Goal: Find contact information: Find contact information

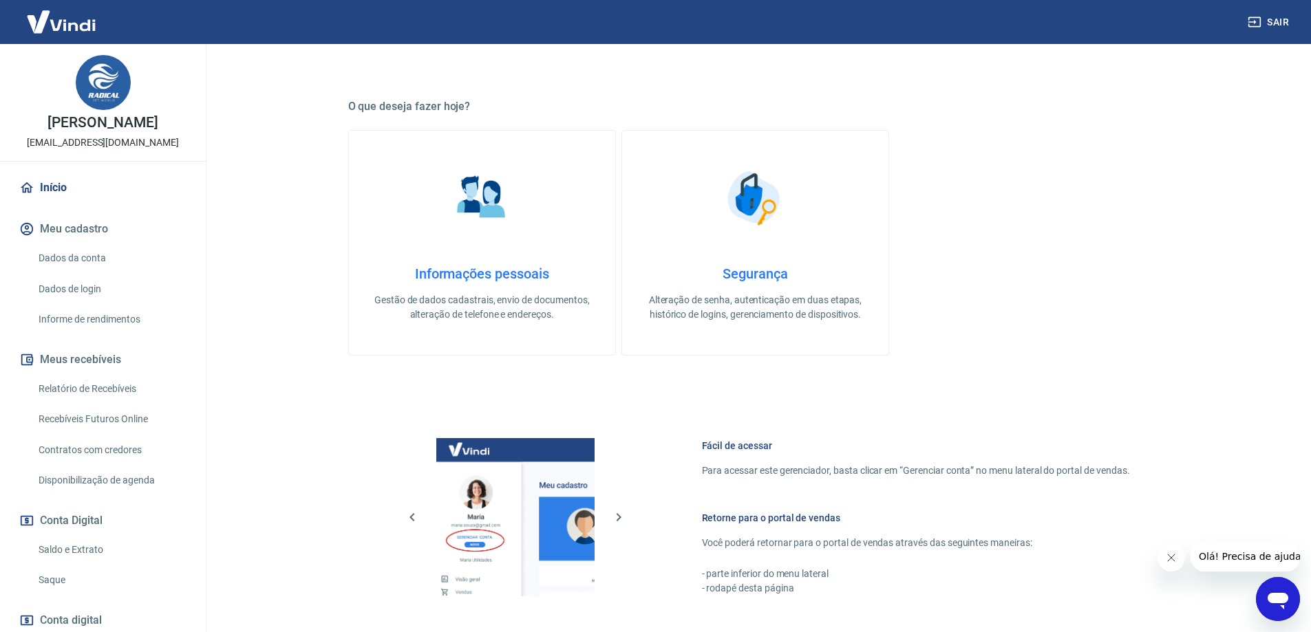
scroll to position [440, 0]
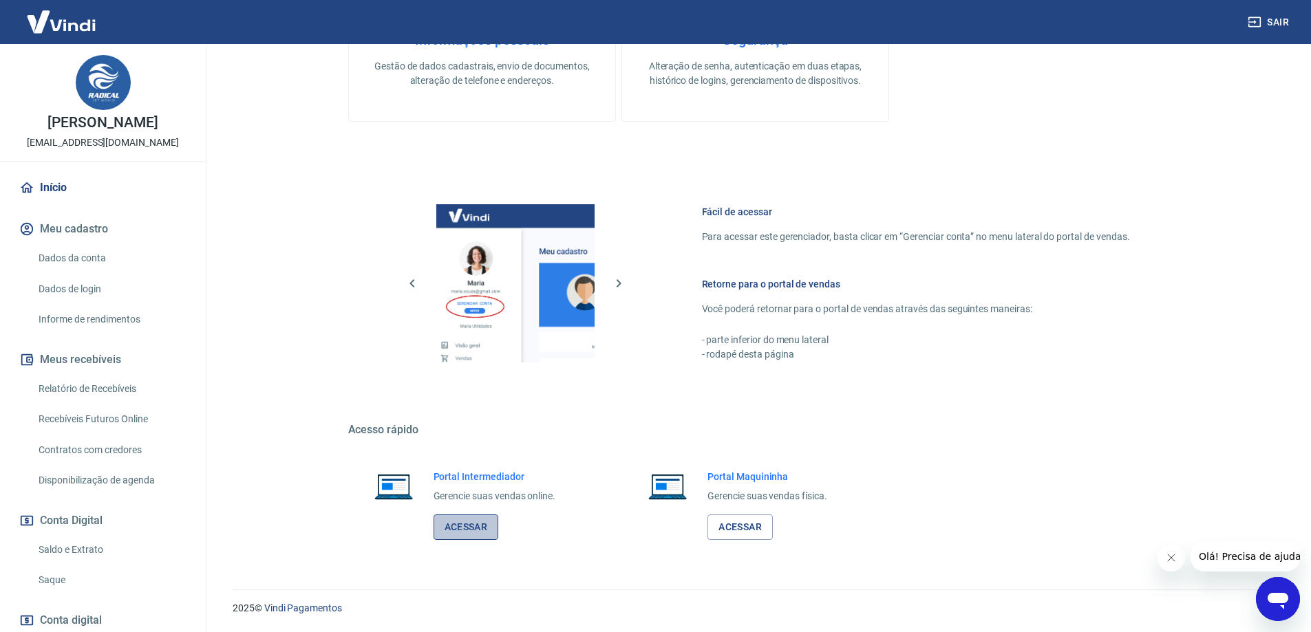
click at [462, 529] on link "Acessar" at bounding box center [466, 527] width 65 height 25
click at [475, 531] on link "Acessar" at bounding box center [466, 527] width 65 height 25
click at [461, 529] on link "Acessar" at bounding box center [466, 527] width 65 height 25
click at [456, 533] on link "Acessar" at bounding box center [466, 527] width 65 height 25
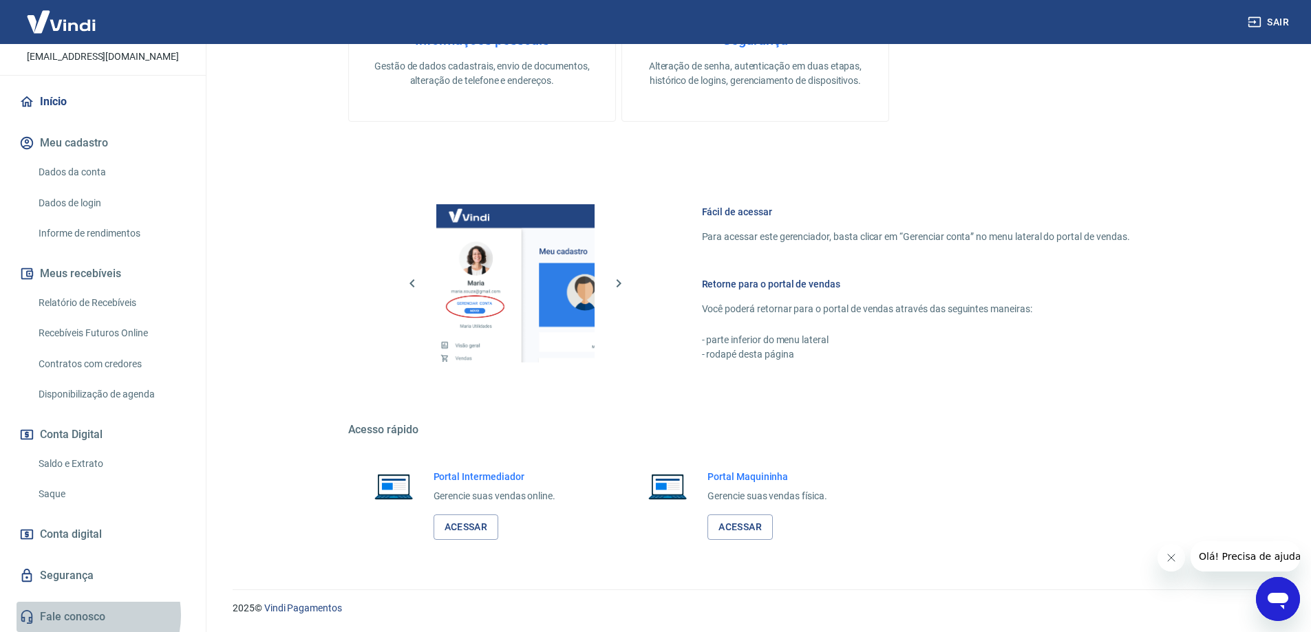
click at [89, 615] on link "Fale conosco" at bounding box center [103, 617] width 173 height 30
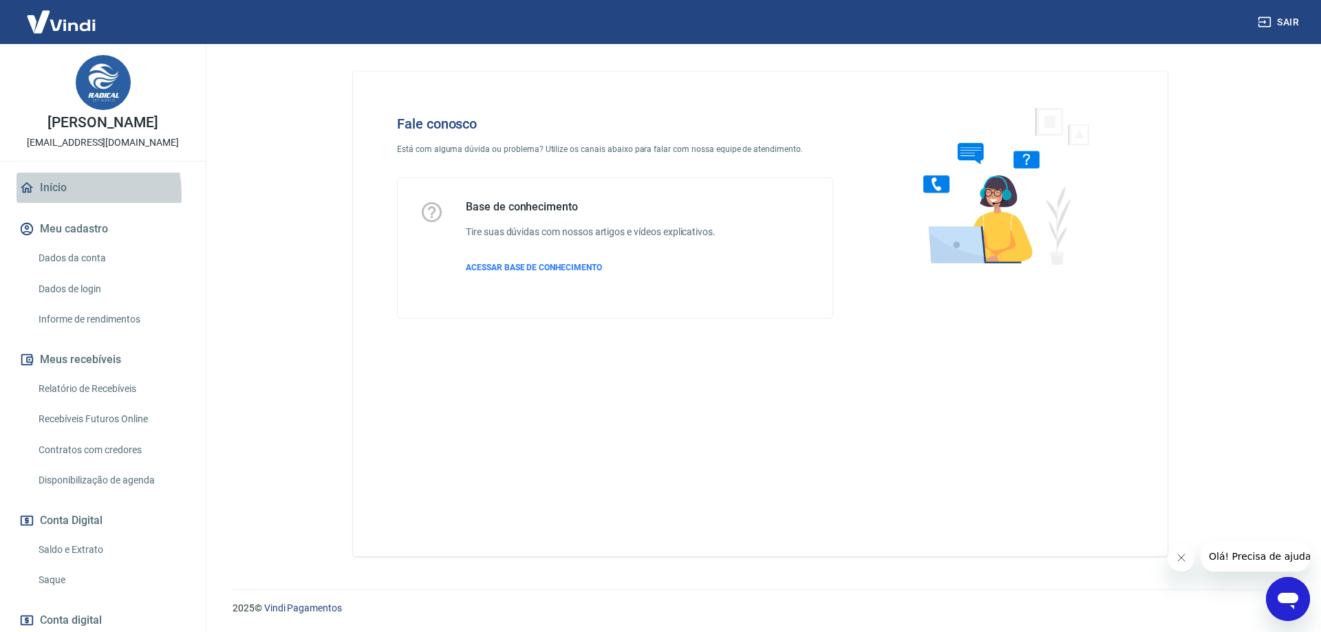
click at [54, 195] on link "Início" at bounding box center [103, 188] width 173 height 30
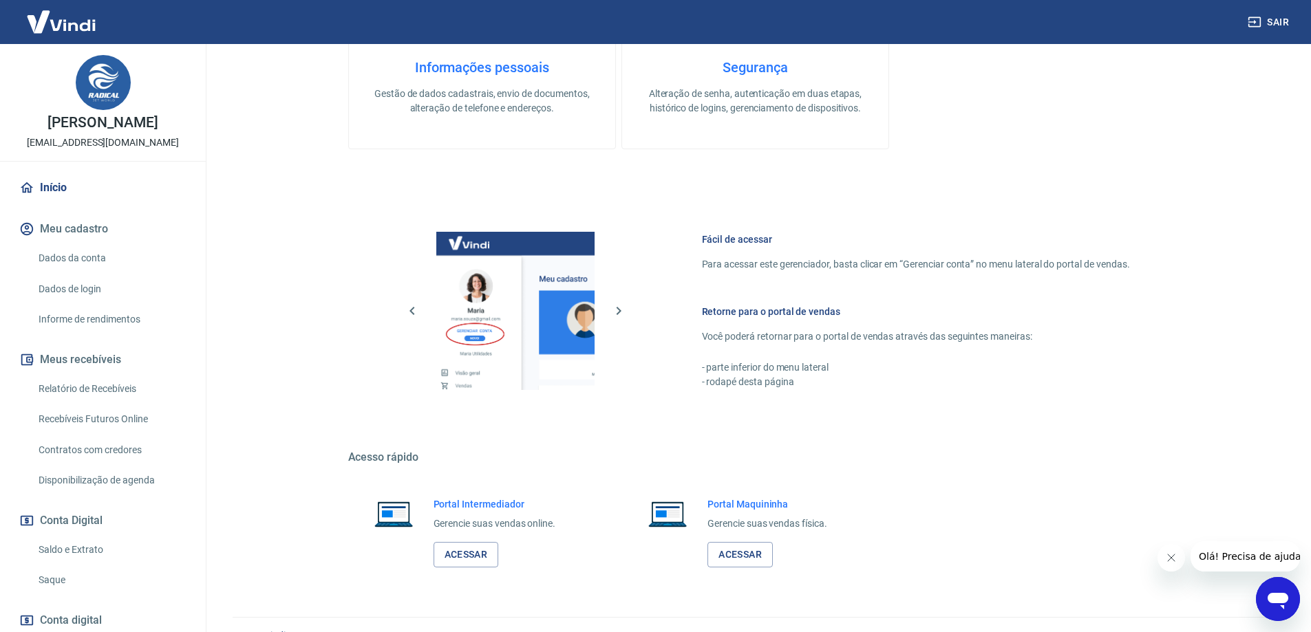
scroll to position [440, 0]
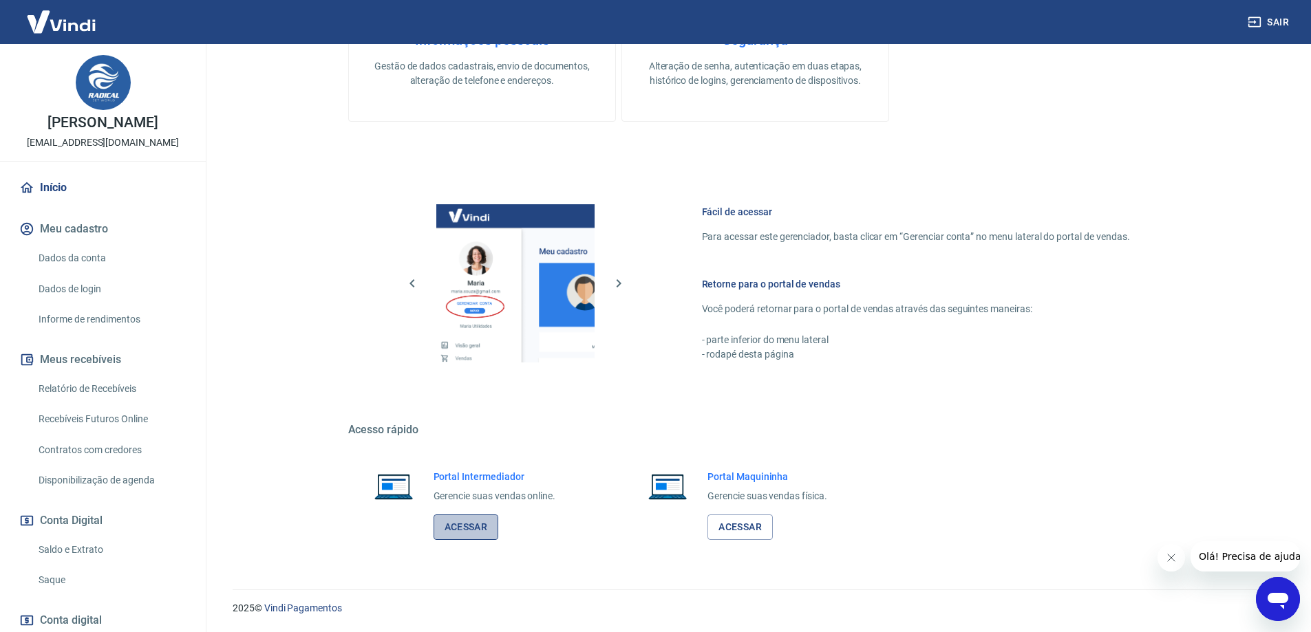
click at [463, 524] on link "Acessar" at bounding box center [466, 527] width 65 height 25
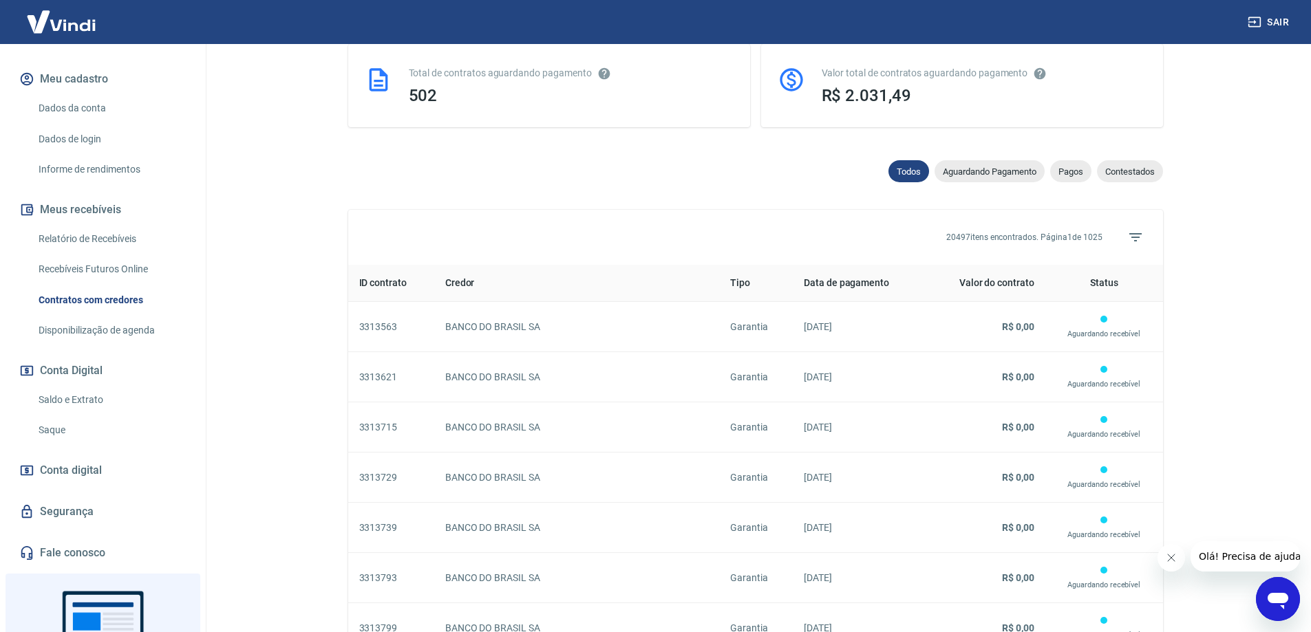
scroll to position [253, 0]
